Goal: Navigation & Orientation: Find specific page/section

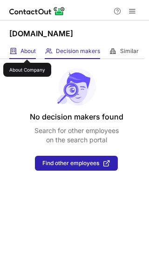
click at [27, 51] on span "About" at bounding box center [27, 50] width 15 height 7
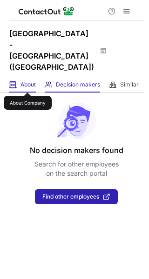
click at [27, 84] on span "About" at bounding box center [27, 84] width 15 height 7
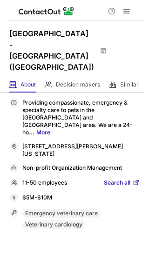
click at [118, 179] on span "Search all" at bounding box center [117, 183] width 27 height 8
